Goal: Transaction & Acquisition: Purchase product/service

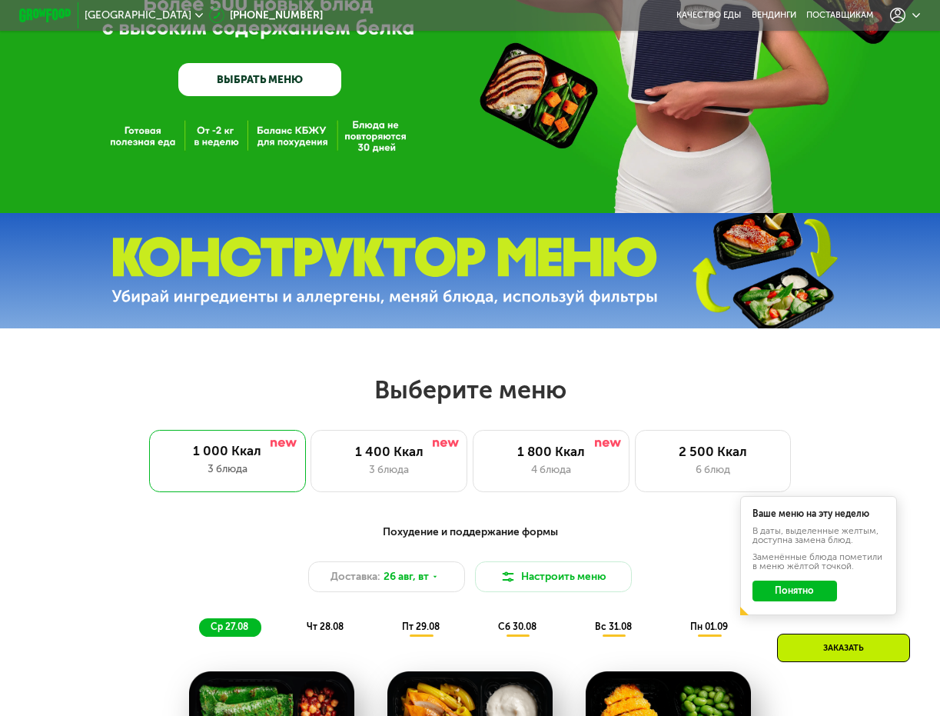
scroll to position [307, 0]
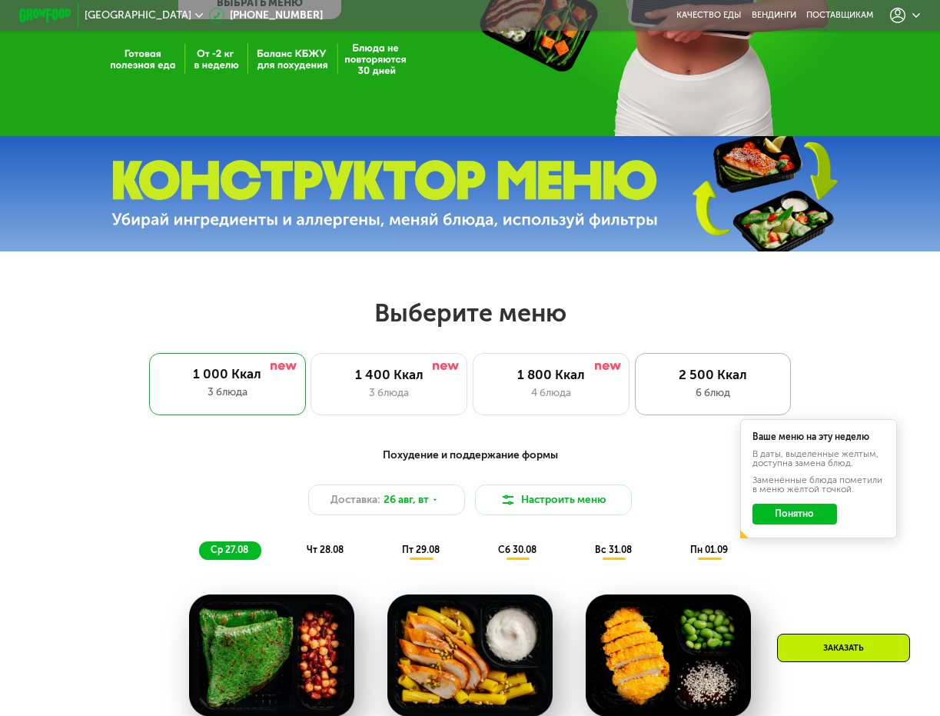
click at [726, 378] on div "2 500 Ккал" at bounding box center [712, 374] width 129 height 15
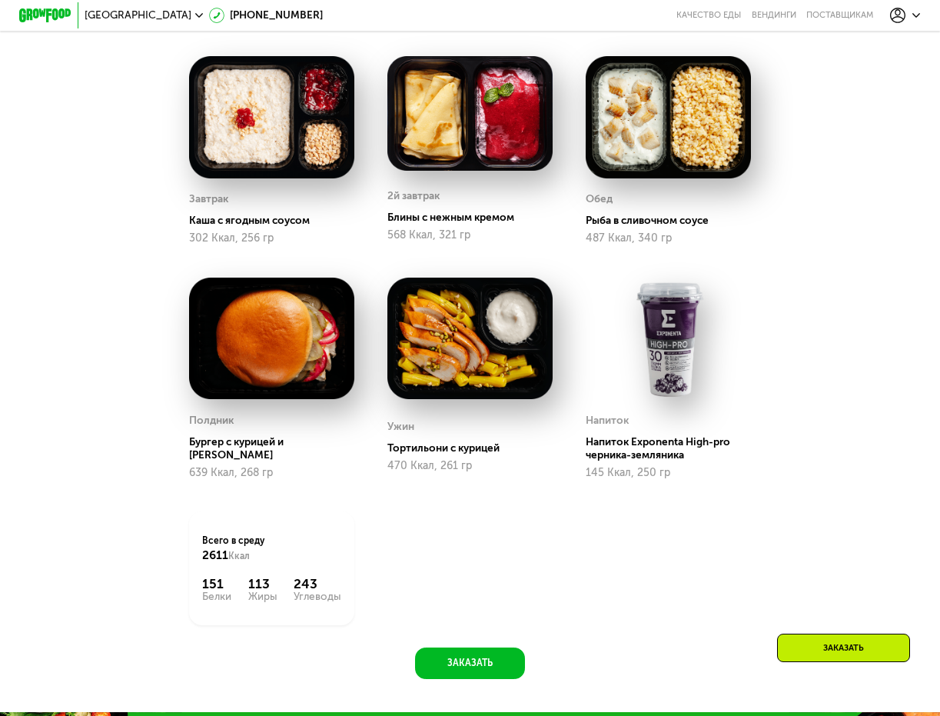
scroll to position [461, 0]
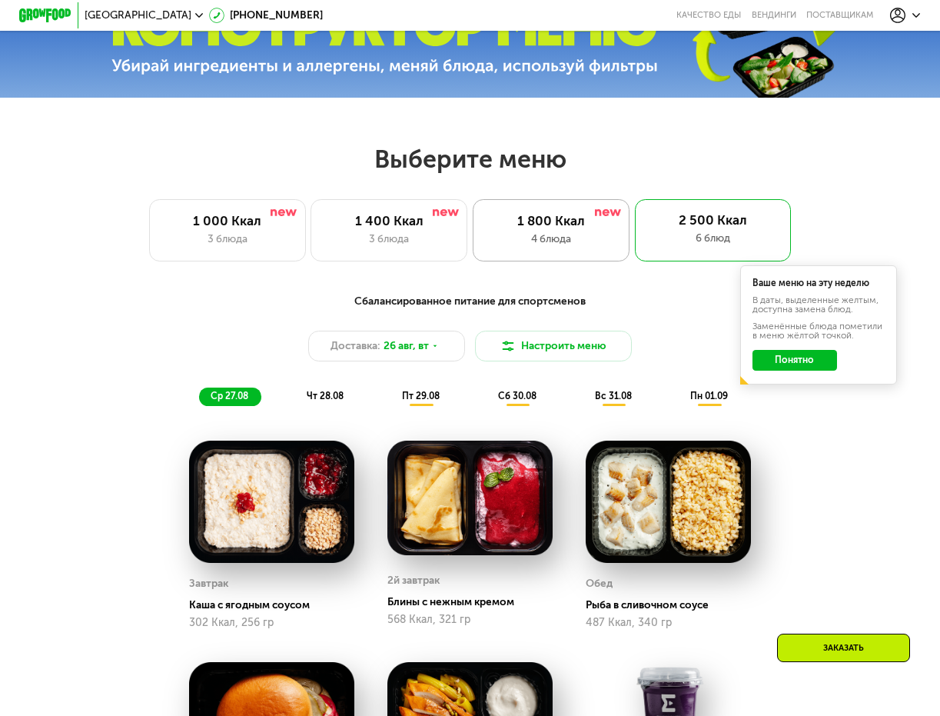
click at [560, 220] on div "1 800 Ккал" at bounding box center [551, 220] width 129 height 15
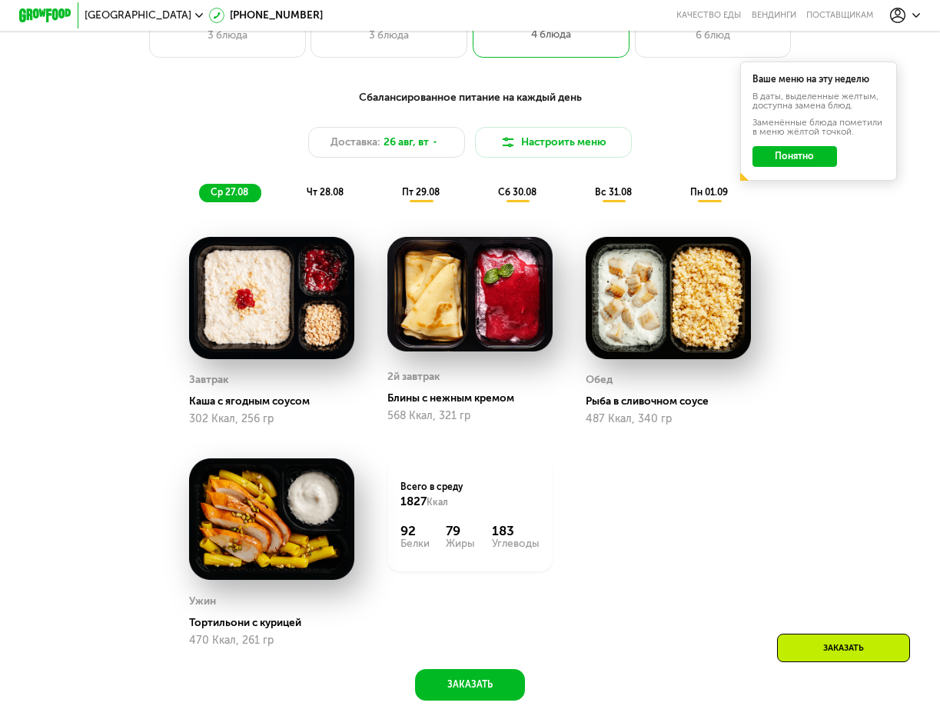
scroll to position [692, 0]
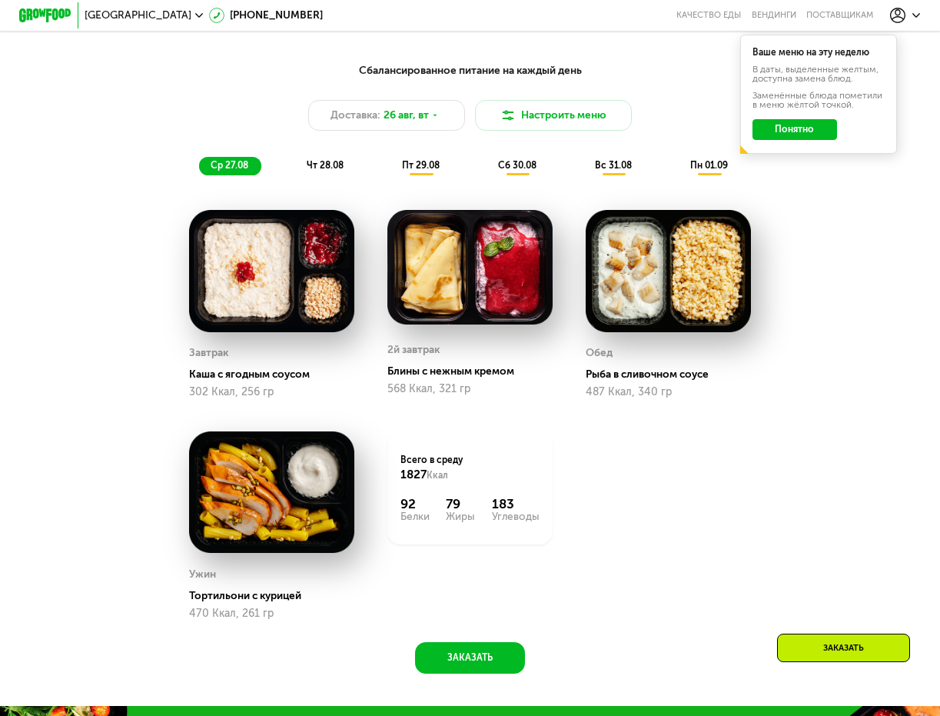
click at [487, 167] on div "пт 29.08" at bounding box center [518, 166] width 63 height 18
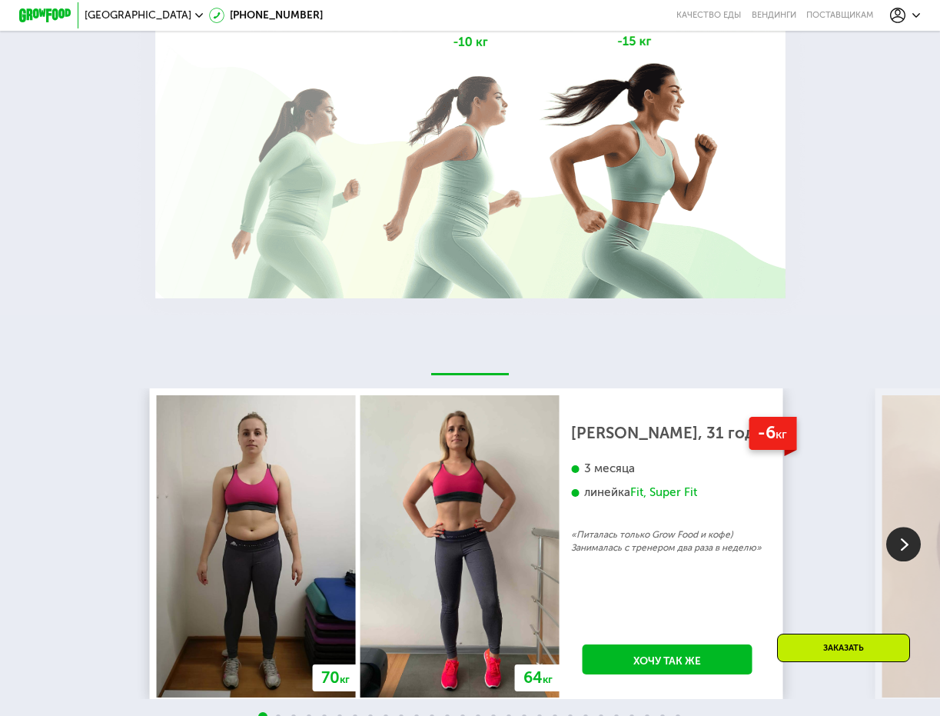
scroll to position [2229, 0]
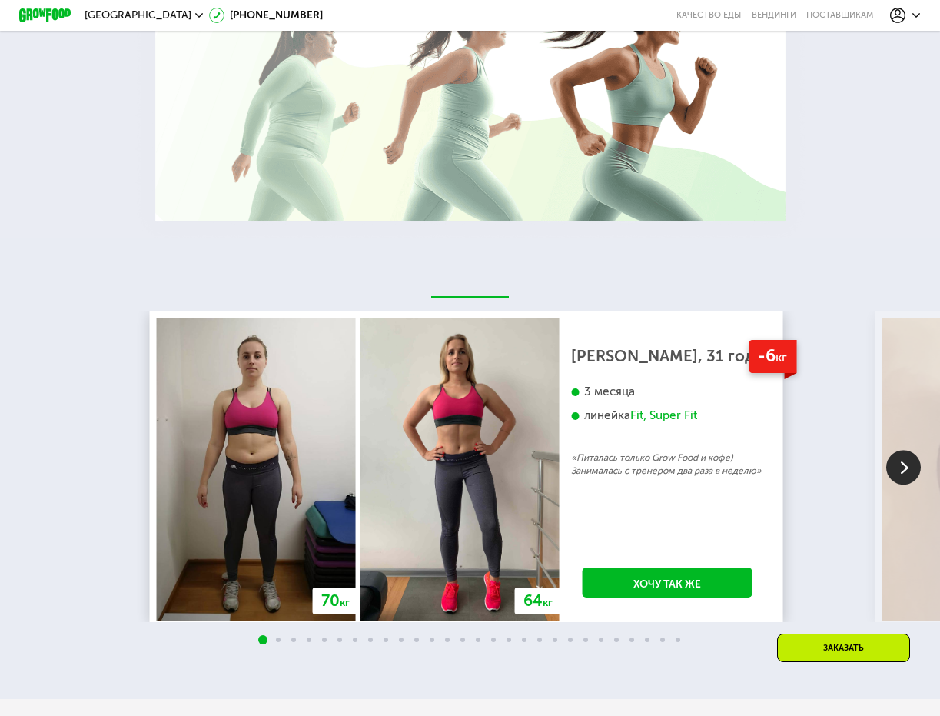
click at [909, 477] on img at bounding box center [903, 467] width 35 height 35
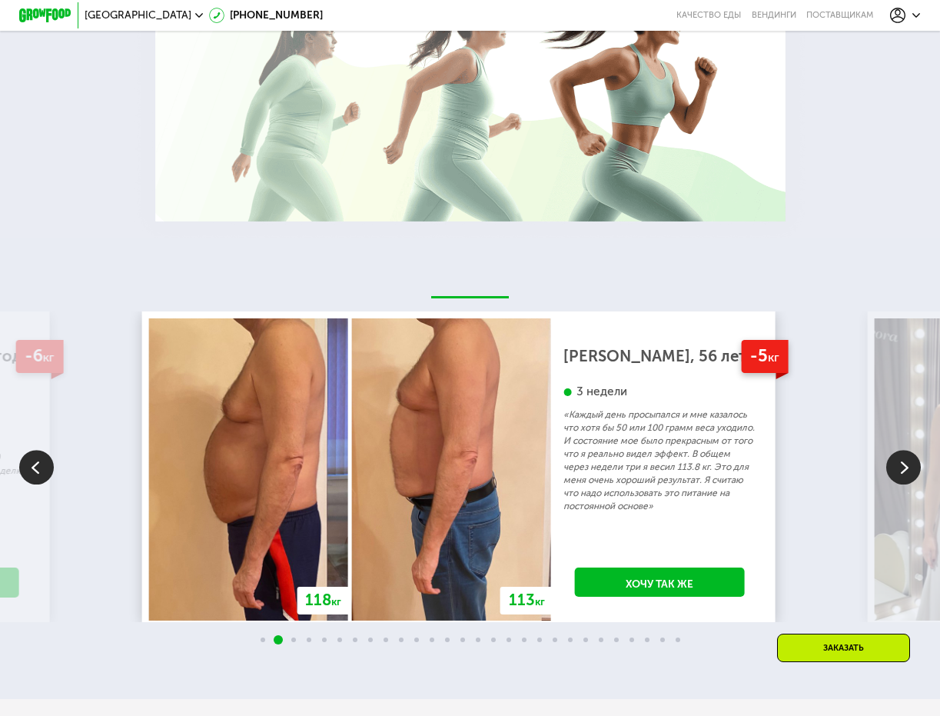
click at [909, 477] on img at bounding box center [903, 467] width 35 height 35
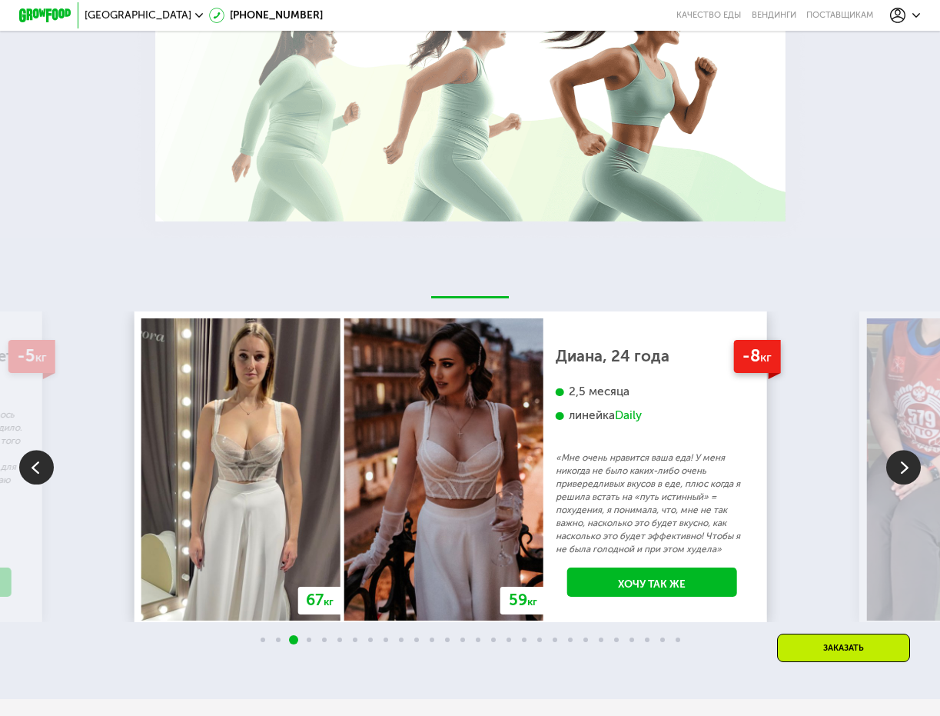
click at [909, 477] on img at bounding box center [903, 467] width 35 height 35
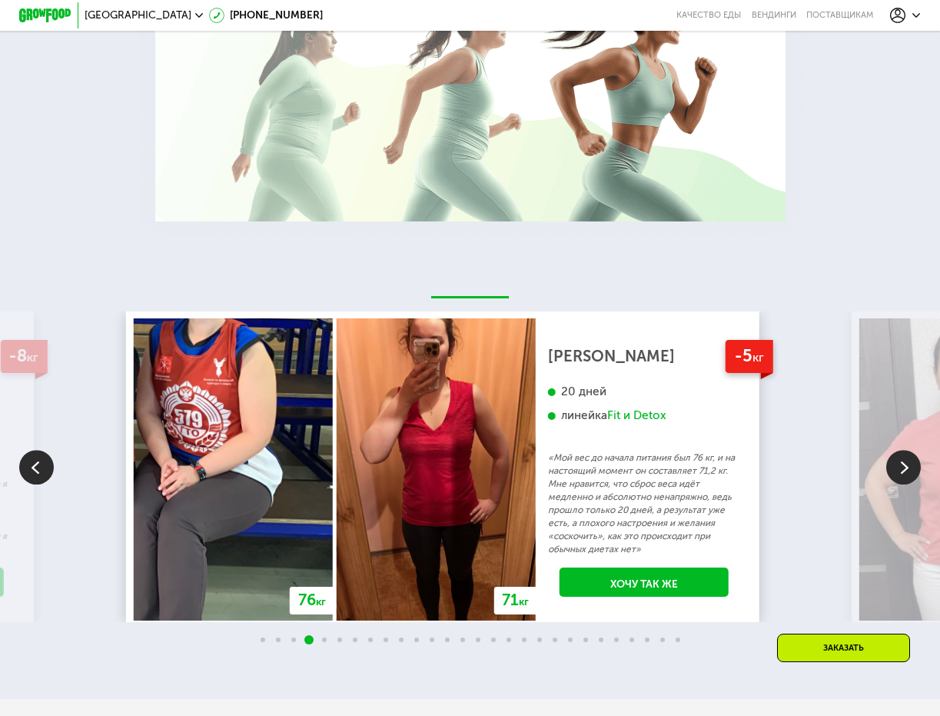
click at [906, 475] on img at bounding box center [903, 467] width 35 height 35
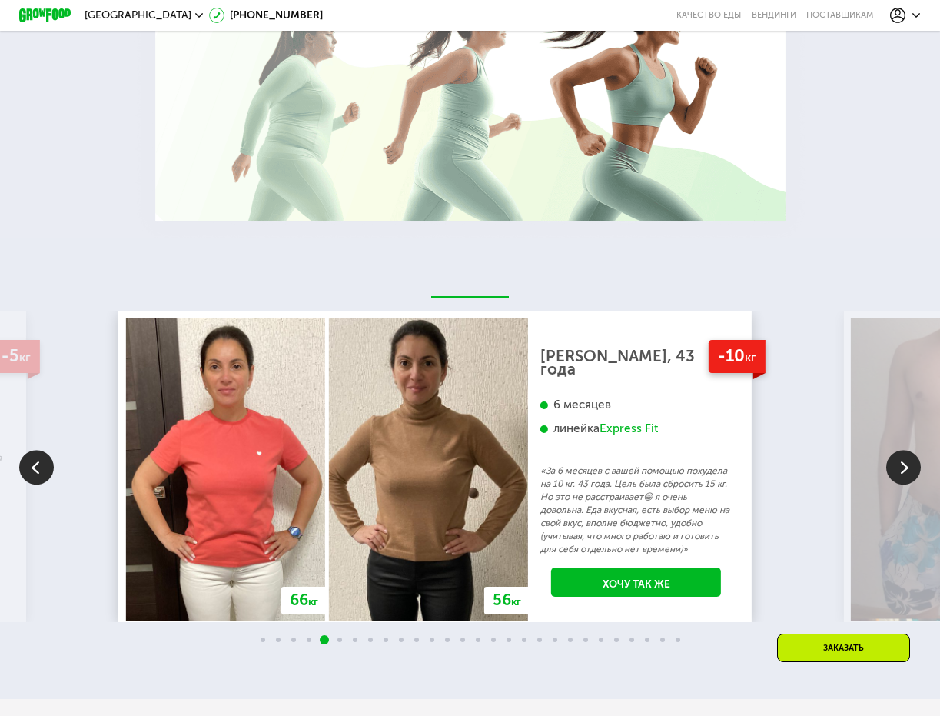
click at [920, 471] on img at bounding box center [903, 467] width 35 height 35
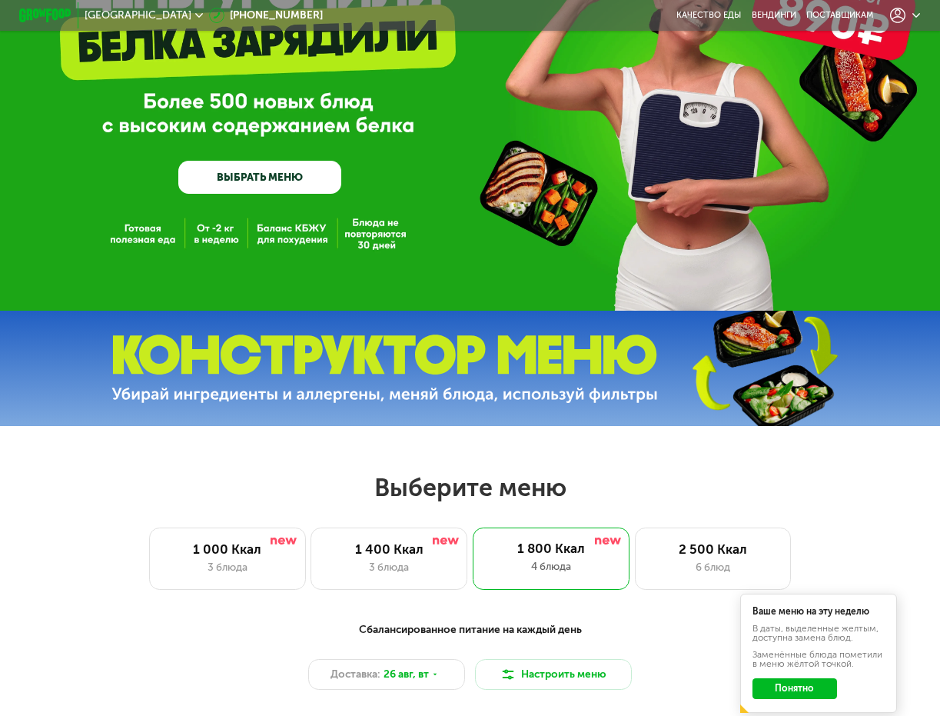
scroll to position [0, 0]
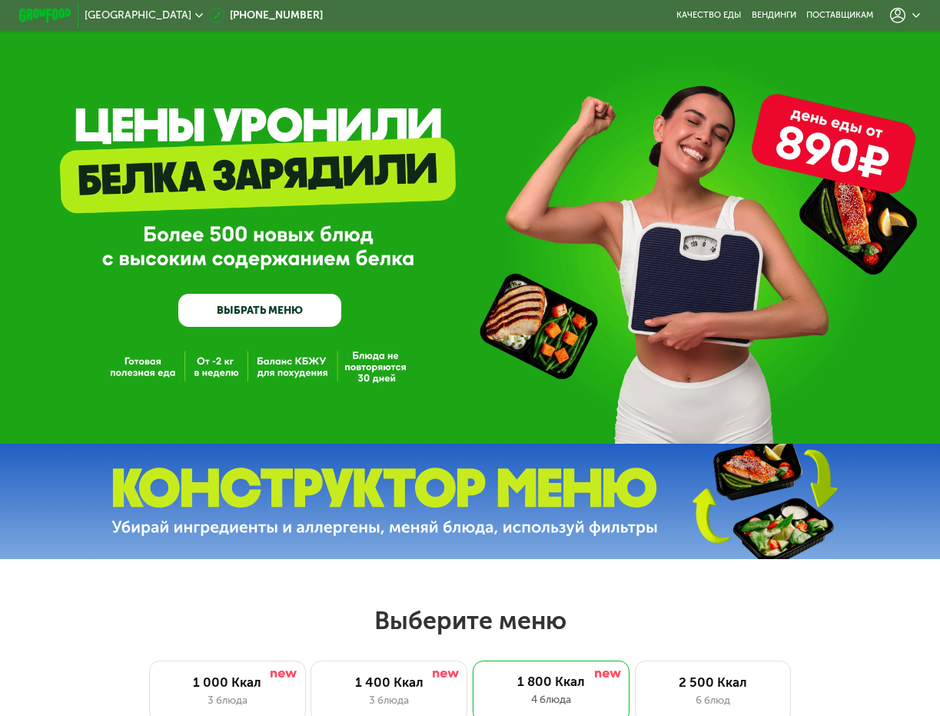
click at [326, 314] on link "ВЫБРАТЬ МЕНЮ" at bounding box center [259, 310] width 162 height 32
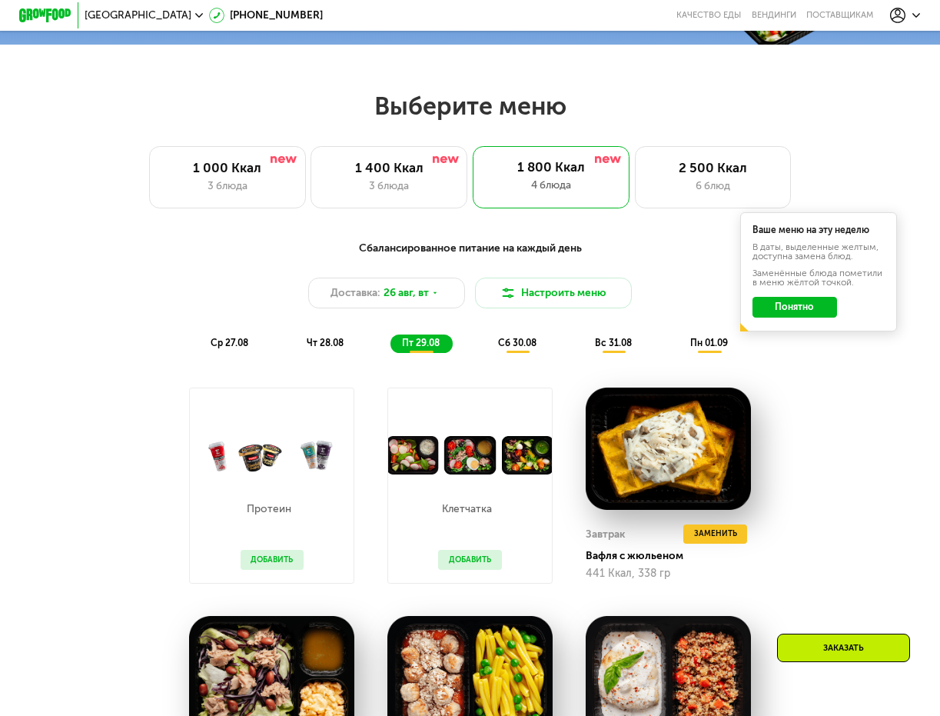
scroll to position [580, 0]
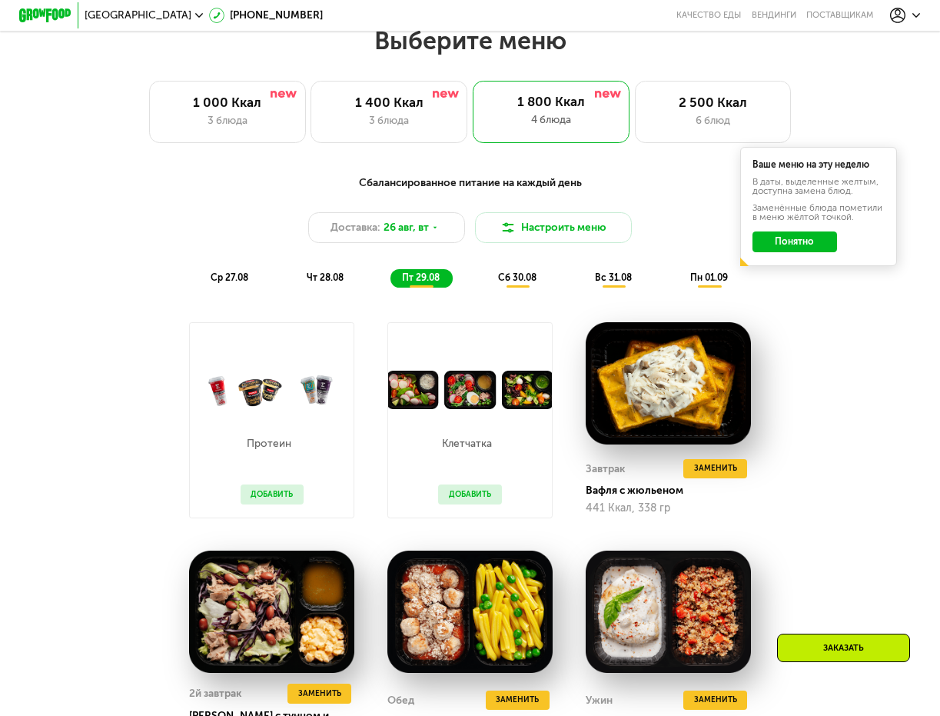
click at [825, 248] on button "Понятно" at bounding box center [795, 241] width 85 height 21
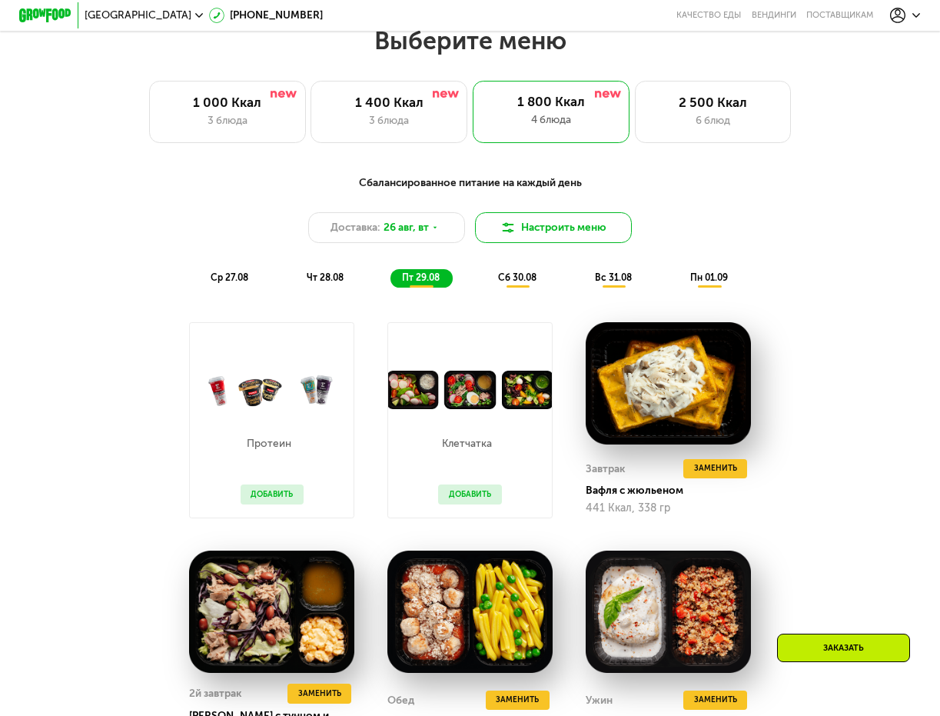
click at [588, 234] on button "Настроить меню" at bounding box center [553, 228] width 157 height 32
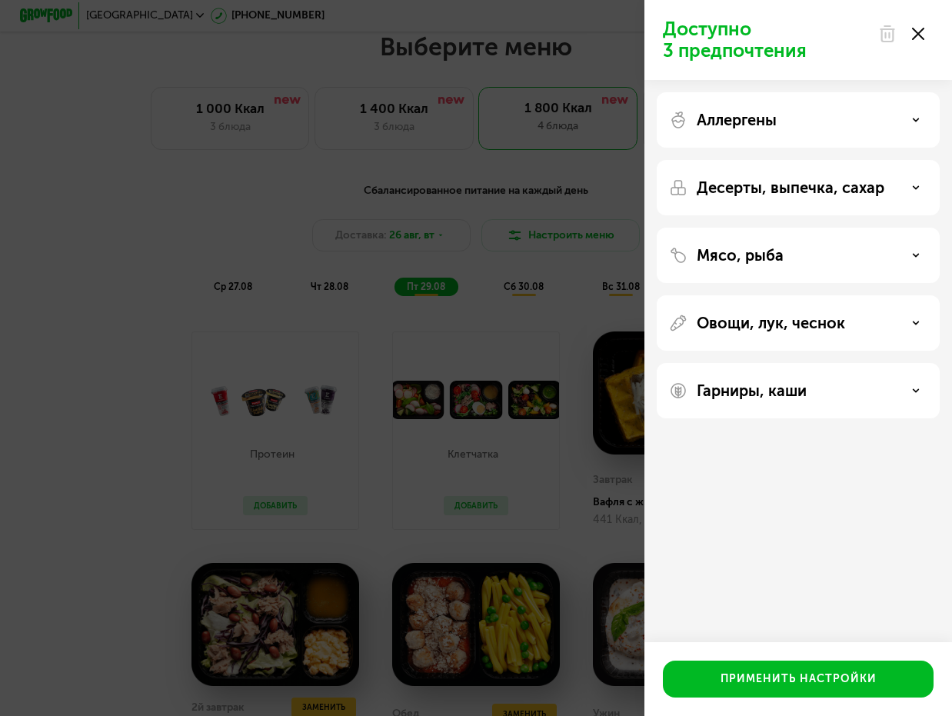
click at [845, 126] on div "Аллергены" at bounding box center [798, 120] width 258 height 18
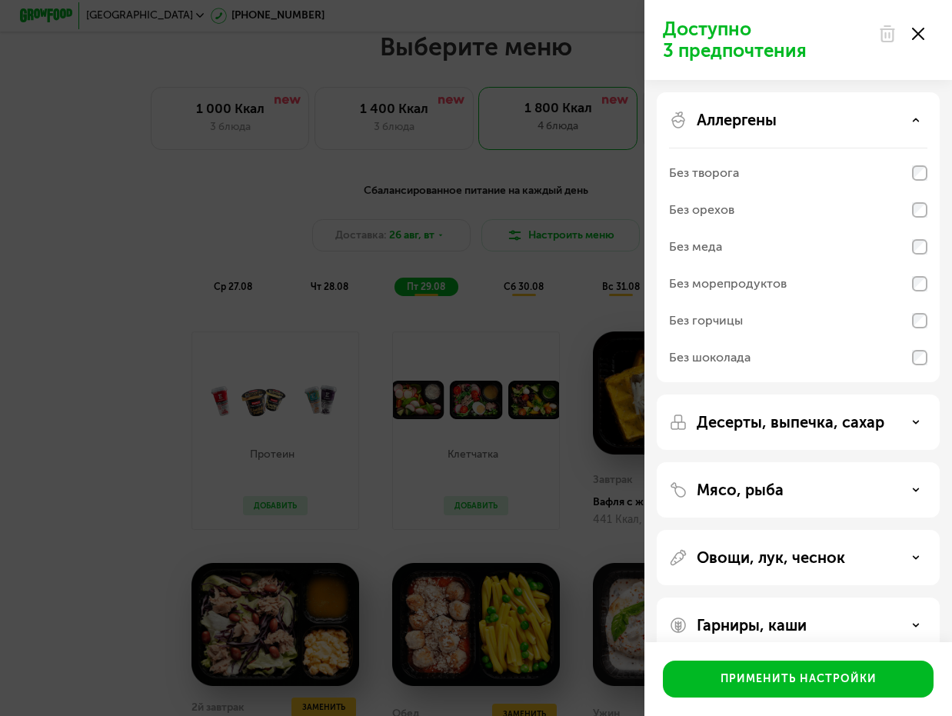
click at [845, 126] on div "Аллергены" at bounding box center [798, 120] width 258 height 18
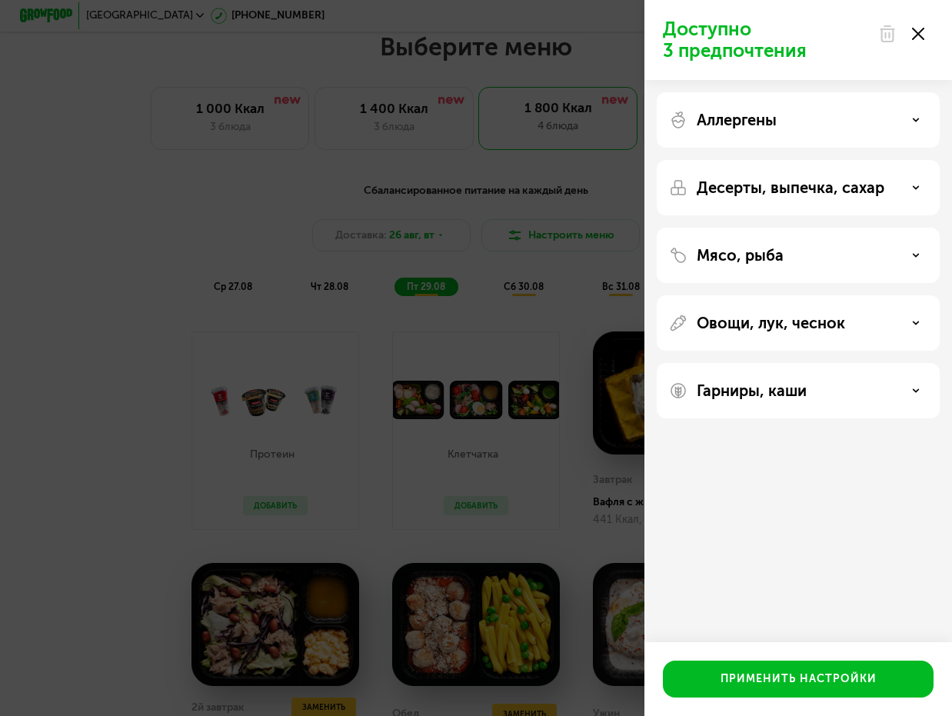
click at [889, 183] on div "Десерты, выпечка, сахар" at bounding box center [798, 187] width 258 height 18
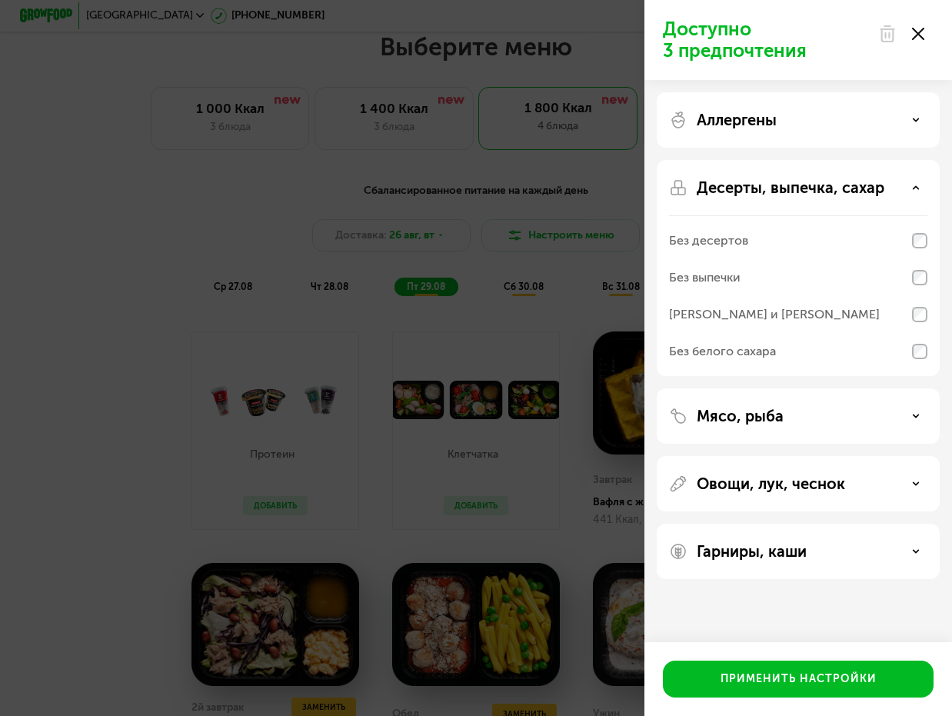
click at [889, 183] on div "Десерты, выпечка, сахар" at bounding box center [798, 187] width 258 height 18
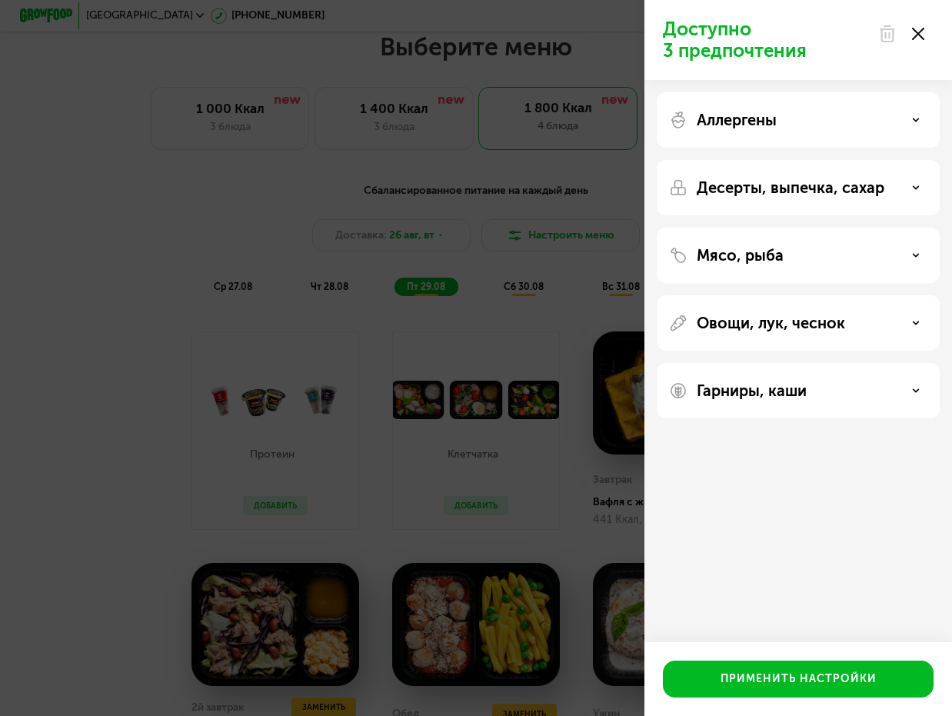
click at [839, 390] on div "Гарниры, каши" at bounding box center [798, 390] width 258 height 18
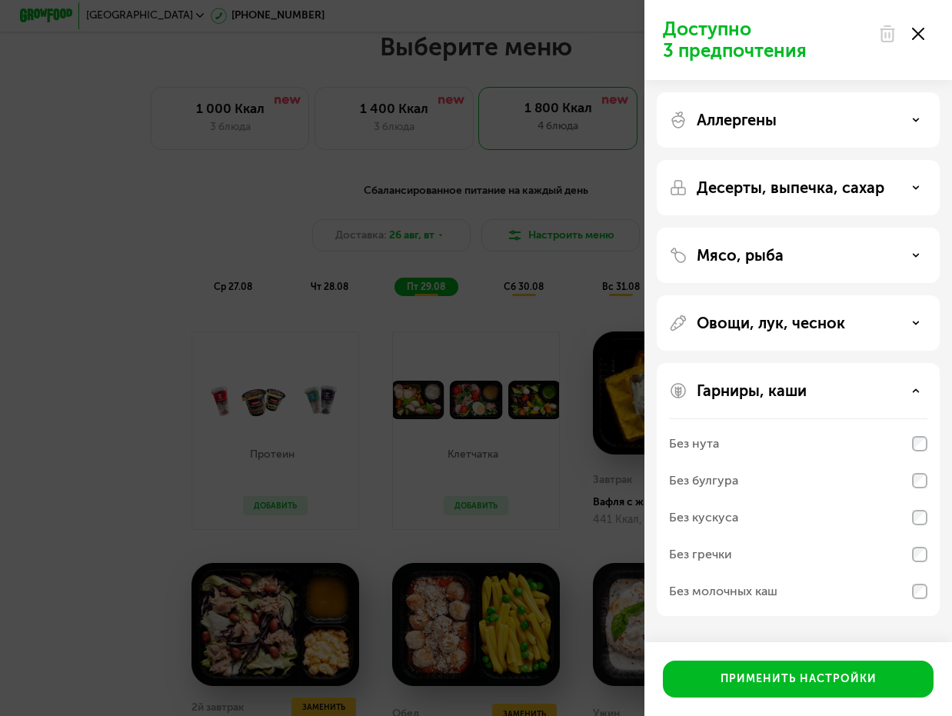
click at [916, 32] on use at bounding box center [918, 34] width 12 height 12
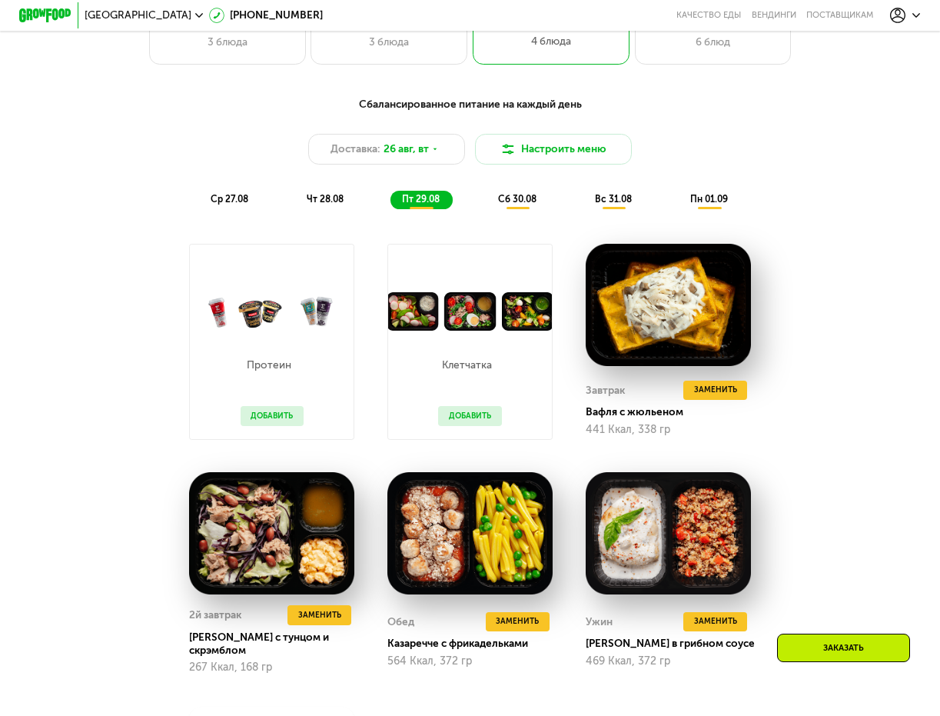
scroll to position [733, 0]
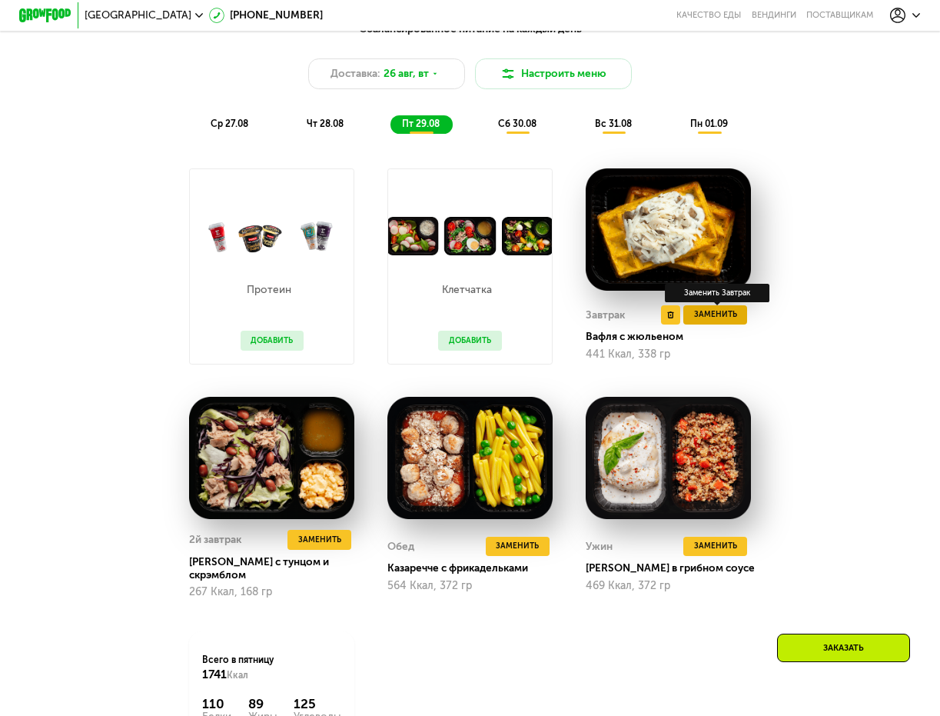
click at [743, 324] on button "Заменить" at bounding box center [715, 314] width 64 height 19
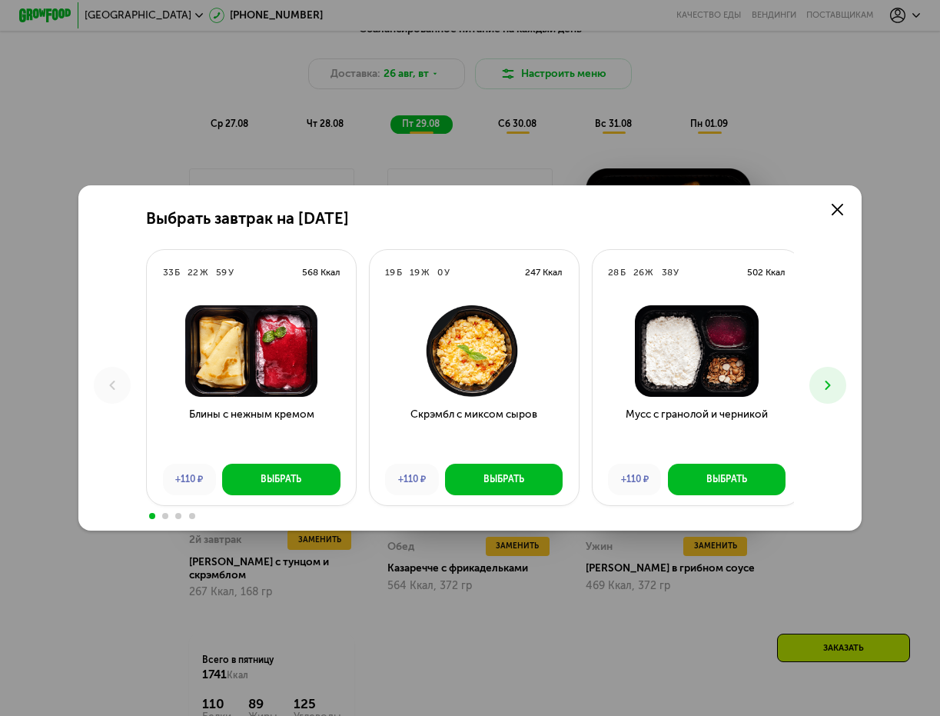
click at [845, 373] on button at bounding box center [827, 385] width 37 height 37
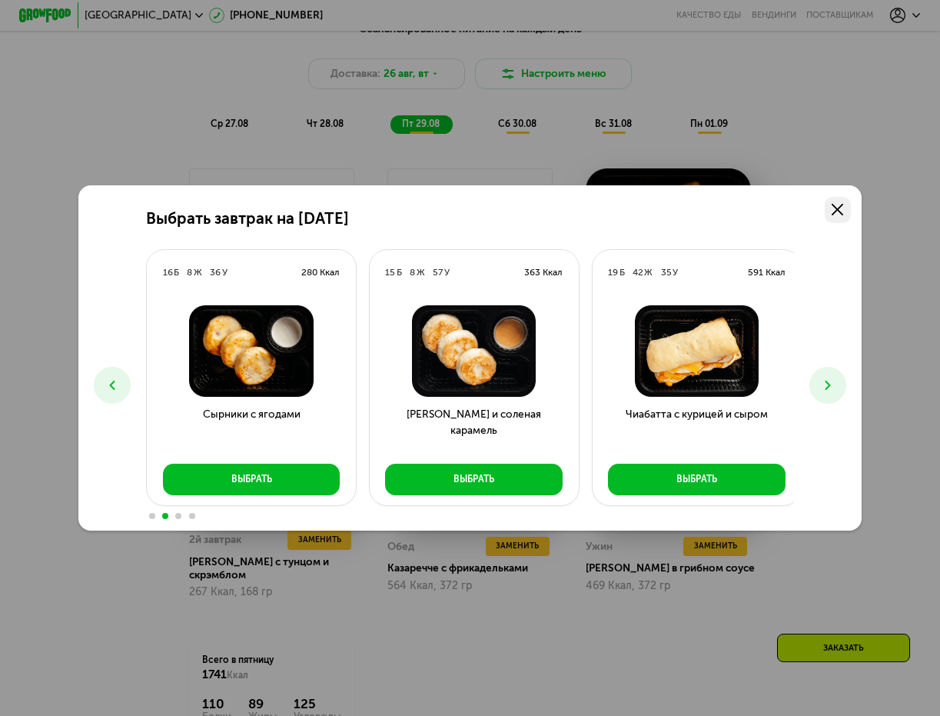
click at [843, 212] on icon at bounding box center [838, 210] width 12 height 12
